Goal: Find specific page/section: Find specific page/section

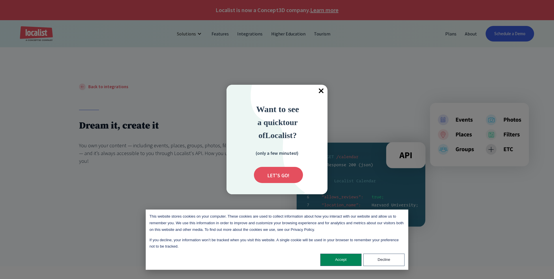
click at [379, 252] on div "This website stores cookies on your computer. These cookies are used to collect…" at bounding box center [277, 240] width 262 height 60
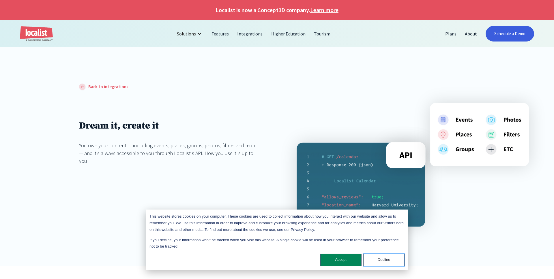
click at [379, 256] on button "Decline" at bounding box center [383, 260] width 41 height 12
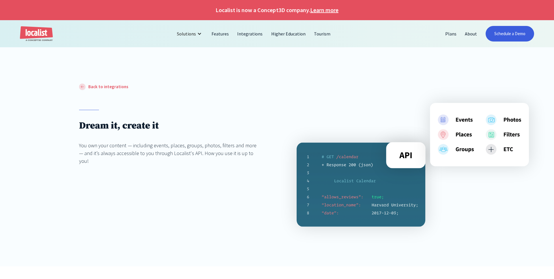
click at [298, 135] on div at bounding box center [395, 165] width 198 height 124
click at [204, 138] on div "Dream it, create it You own your content — including events, places, groups, ph…" at bounding box center [168, 137] width 178 height 55
click at [197, 46] on link "Localist Events" at bounding box center [203, 47] width 45 height 13
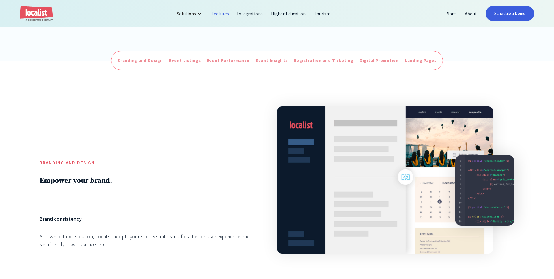
scroll to position [255, 0]
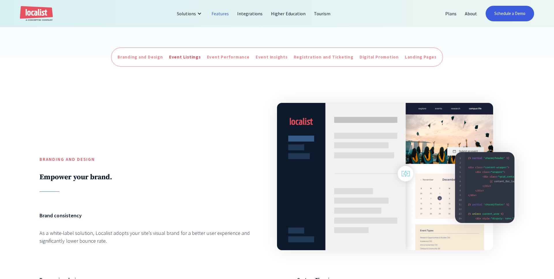
click at [177, 54] on div "Event Listings" at bounding box center [185, 57] width 32 height 7
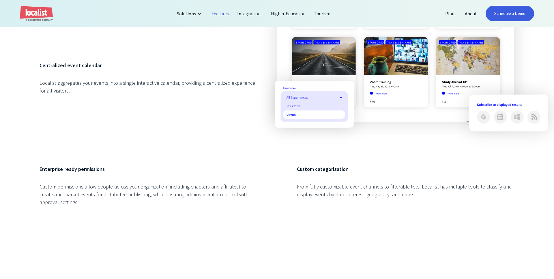
scroll to position [774, 0]
